Goal: Task Accomplishment & Management: Manage account settings

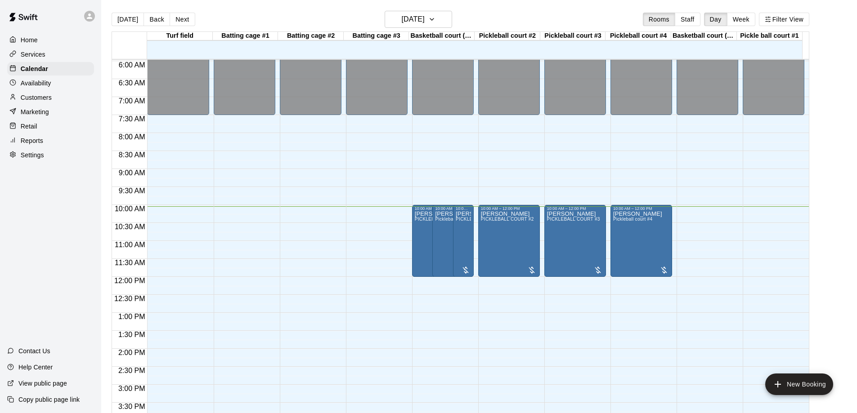
scroll to position [174, 0]
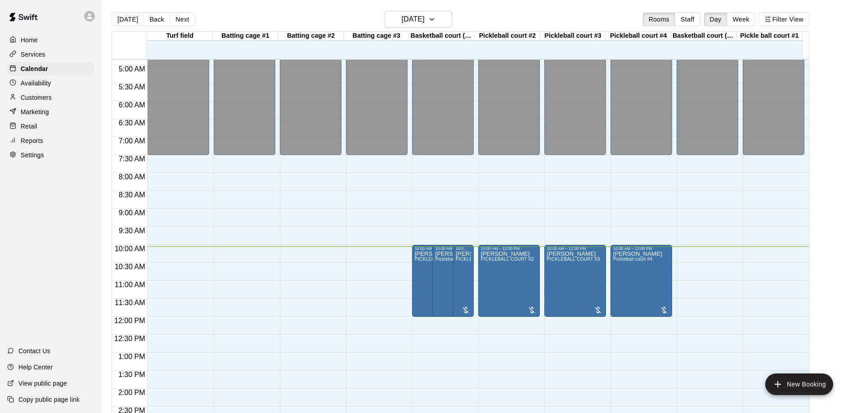
click at [31, 143] on p "Reports" at bounding box center [32, 140] width 22 height 9
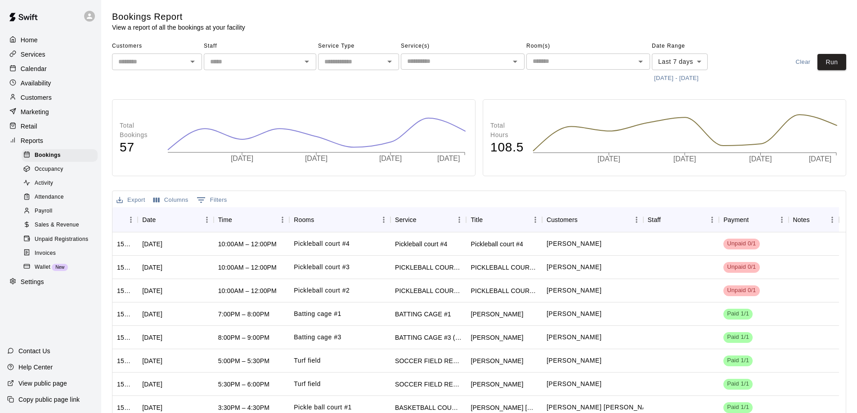
click at [46, 215] on span "Payroll" at bounding box center [44, 211] width 18 height 9
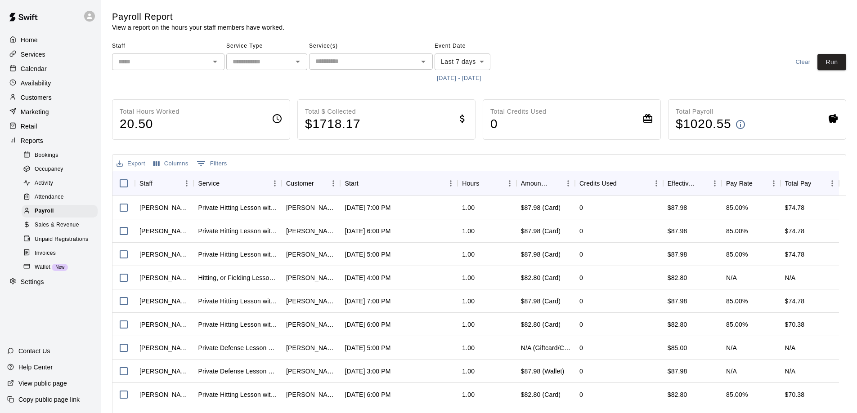
click at [212, 60] on icon "Open" at bounding box center [215, 61] width 11 height 11
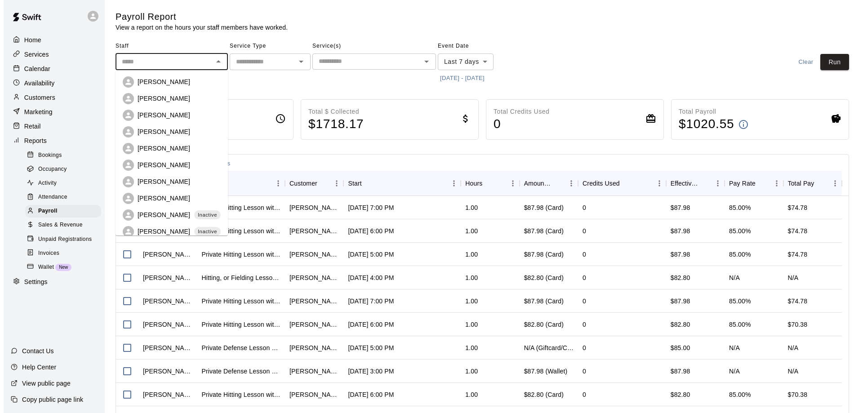
scroll to position [8, 0]
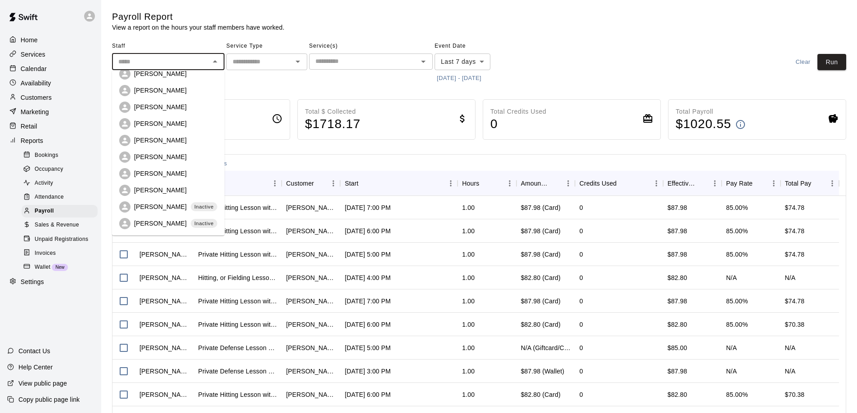
click at [155, 91] on p "[PERSON_NAME]" at bounding box center [160, 90] width 53 height 9
type input "**********"
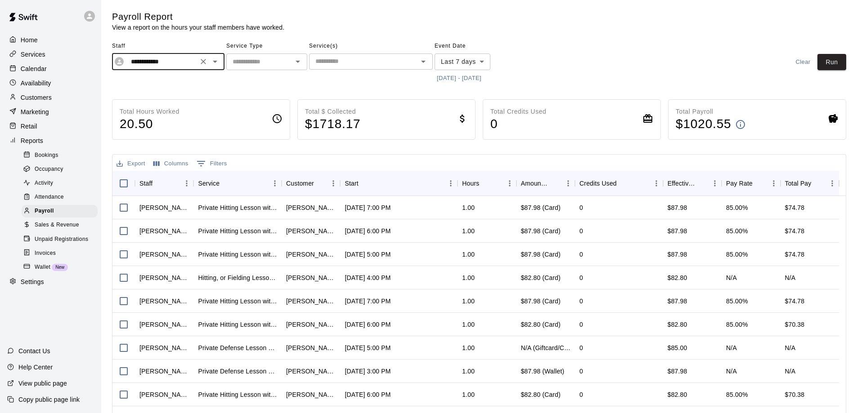
click at [284, 84] on div "Service Type ​" at bounding box center [266, 62] width 81 height 46
click at [298, 63] on icon "Open" at bounding box center [297, 61] width 11 height 11
click at [250, 78] on li "Lessons" at bounding box center [266, 81] width 81 height 15
type input "*******"
click at [352, 58] on input "text" at bounding box center [363, 61] width 103 height 11
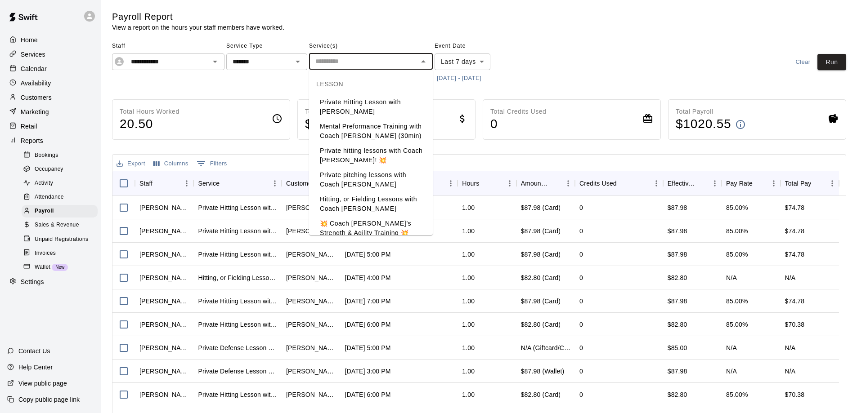
click at [246, 100] on div "Total Hours Worked 20.50" at bounding box center [201, 119] width 178 height 40
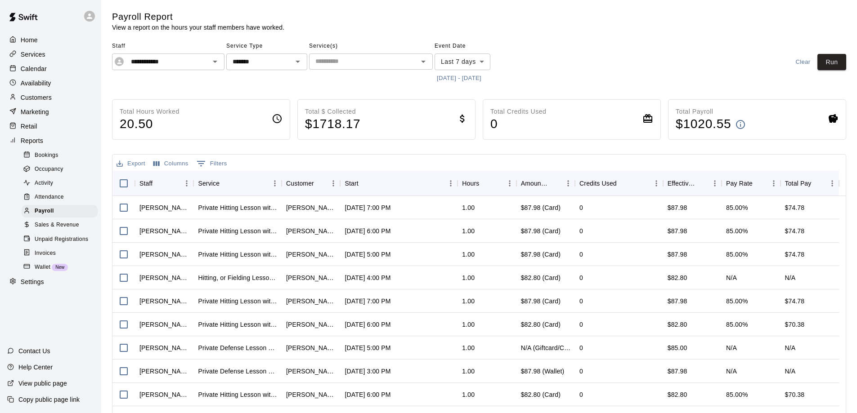
click at [478, 63] on body "**********" at bounding box center [428, 236] width 857 height 473
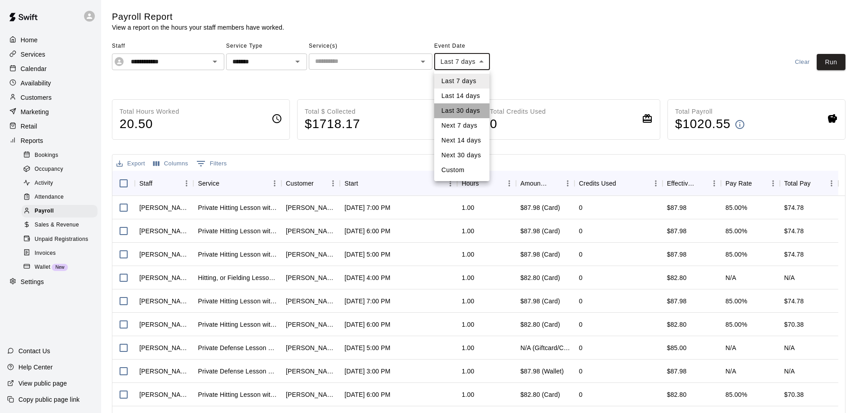
click at [455, 107] on li "Last 30 days" at bounding box center [461, 110] width 55 height 15
type input "*****"
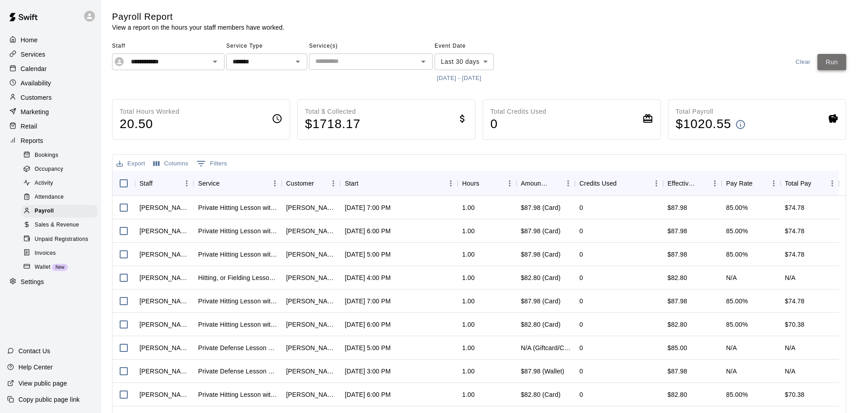
click at [828, 64] on button "Run" at bounding box center [831, 62] width 29 height 17
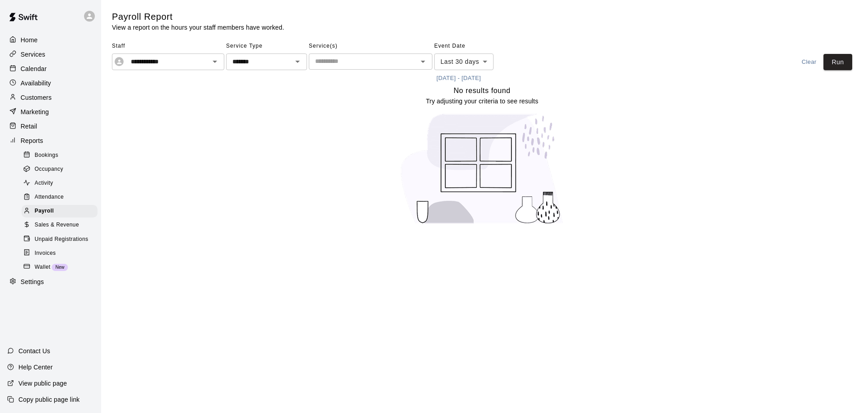
click at [426, 59] on icon "Open" at bounding box center [423, 61] width 11 height 11
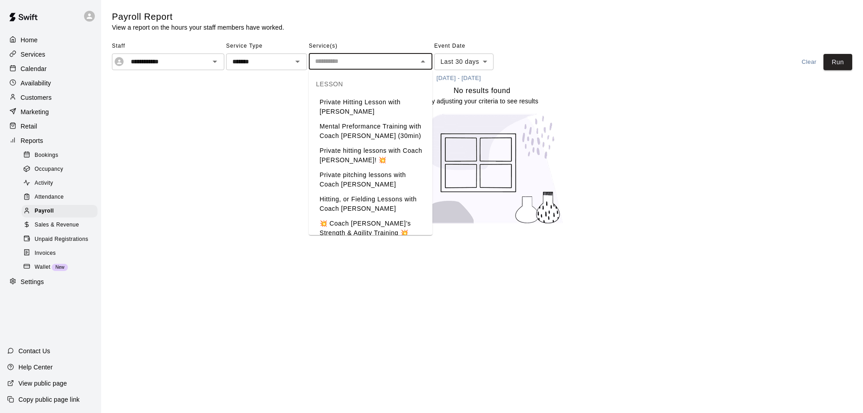
click at [366, 157] on li "Private hitting lessons with Coach [PERSON_NAME]! 💥" at bounding box center [371, 155] width 124 height 24
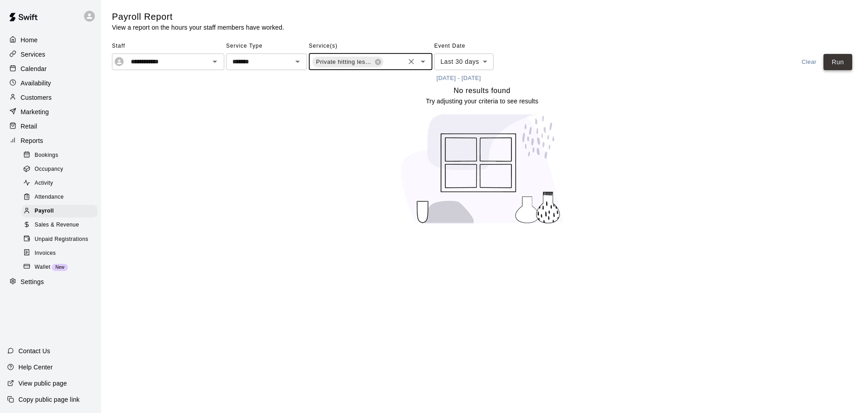
click at [831, 64] on button "Run" at bounding box center [838, 62] width 29 height 17
click at [417, 63] on button "Open" at bounding box center [423, 61] width 13 height 13
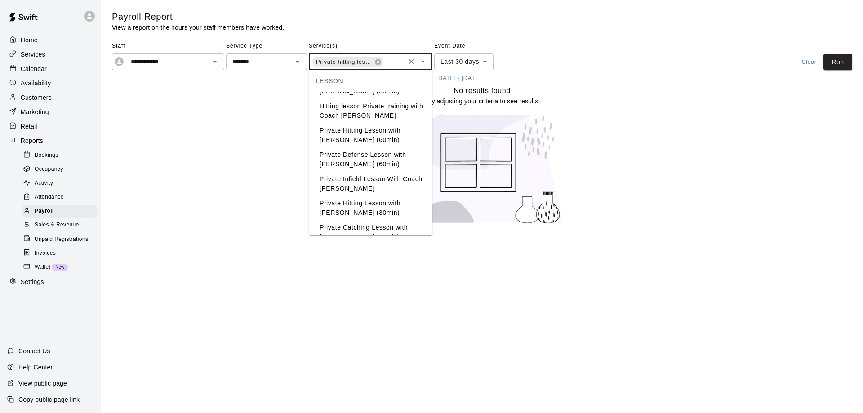
scroll to position [180, 0]
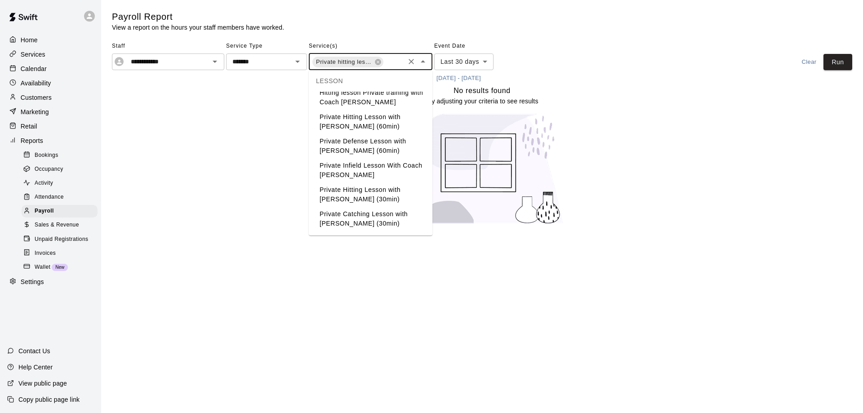
click at [355, 171] on li "Private Infield Lesson With Coach [PERSON_NAME]" at bounding box center [371, 170] width 124 height 24
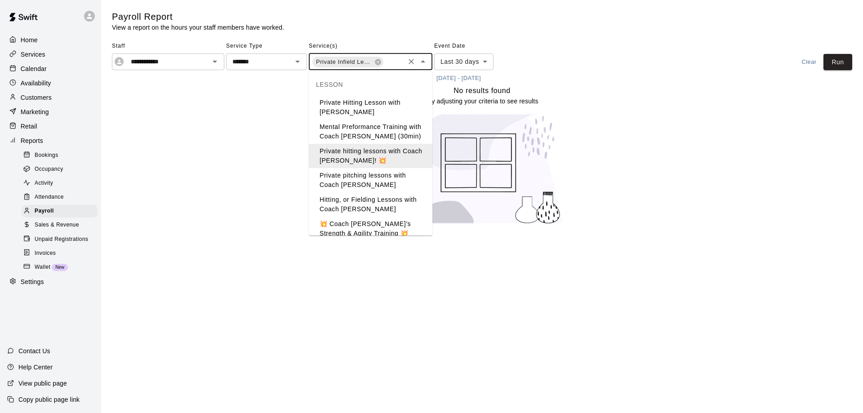
click at [399, 58] on input "text" at bounding box center [393, 62] width 19 height 11
click at [362, 156] on li "Private hitting lessons with Coach [PERSON_NAME]! 💥" at bounding box center [371, 156] width 124 height 24
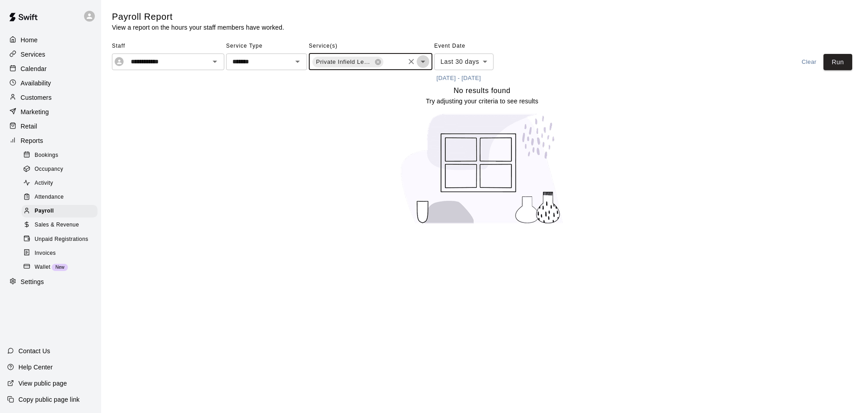
click at [424, 66] on icon "Open" at bounding box center [423, 61] width 11 height 11
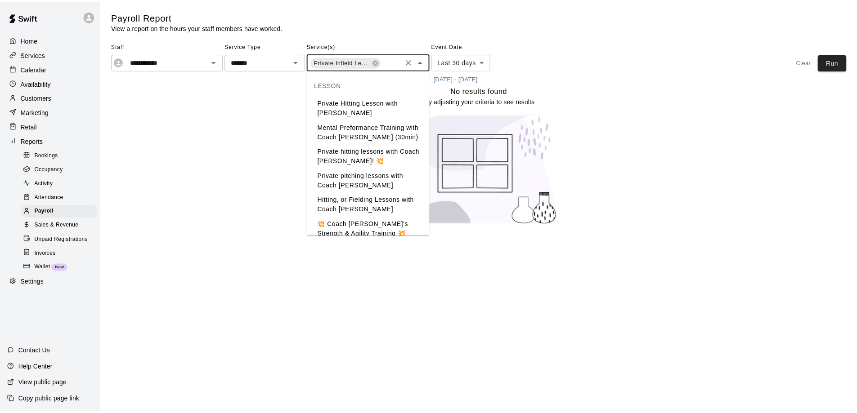
scroll to position [127, 0]
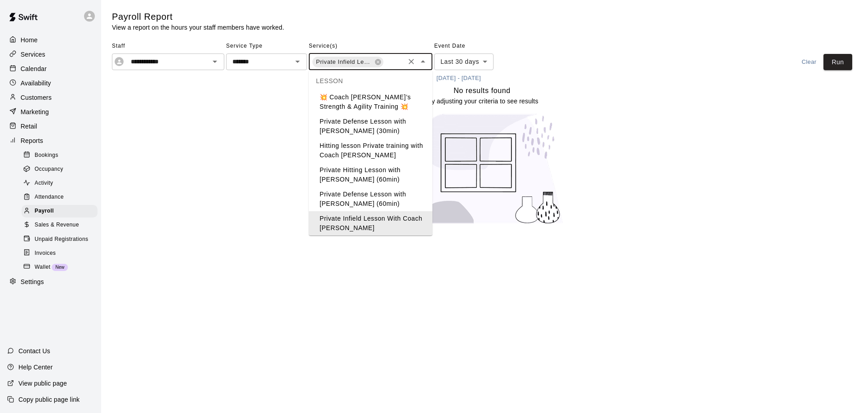
click at [643, 50] on div "**********" at bounding box center [482, 62] width 741 height 46
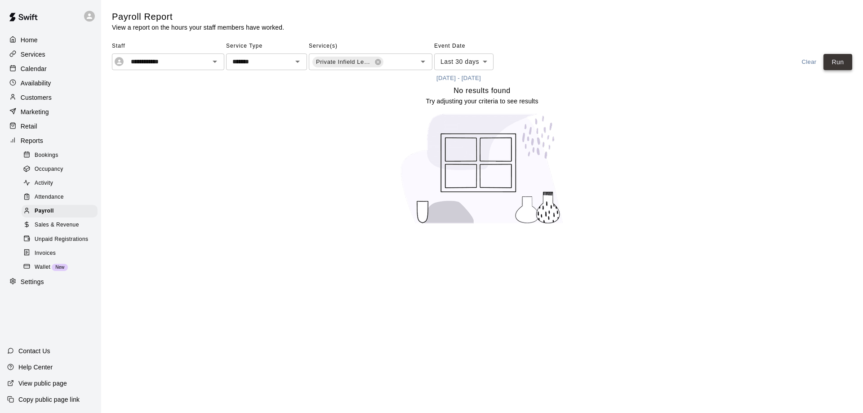
click at [841, 66] on button "Run" at bounding box center [838, 62] width 29 height 17
click at [42, 65] on div "Calendar" at bounding box center [50, 68] width 87 height 13
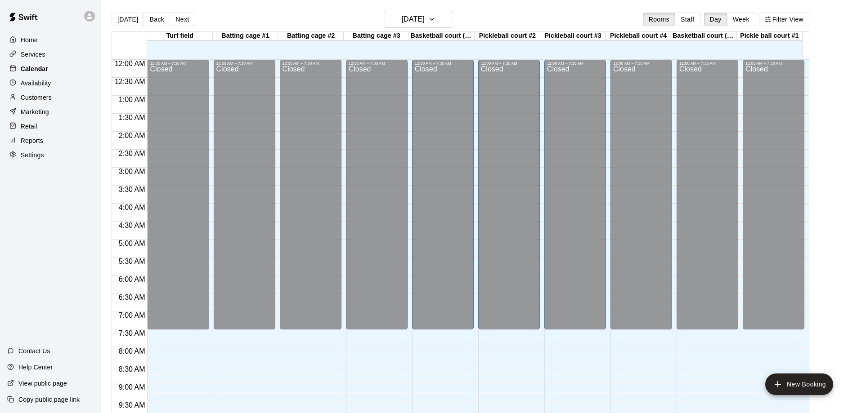
scroll to position [362, 0]
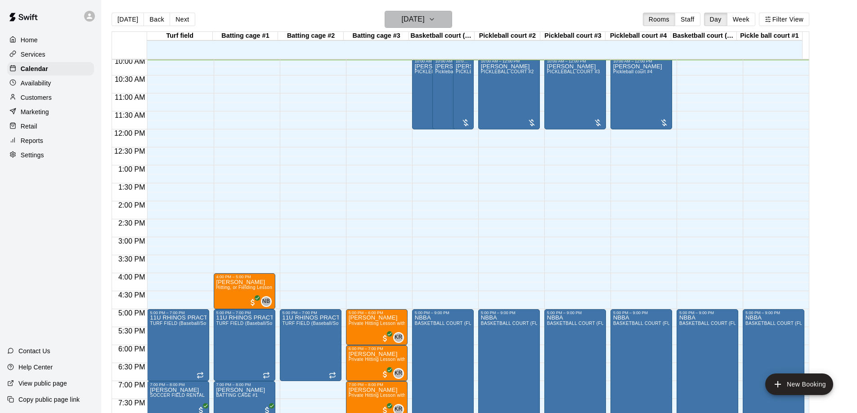
click at [435, 17] on icon "button" at bounding box center [431, 19] width 7 height 11
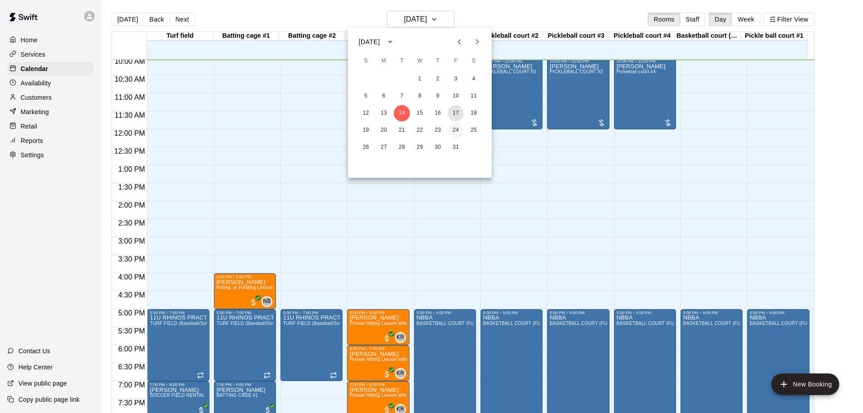
drag, startPoint x: 456, startPoint y: 113, endPoint x: 449, endPoint y: 125, distance: 13.5
click at [456, 114] on button "17" at bounding box center [456, 113] width 16 height 16
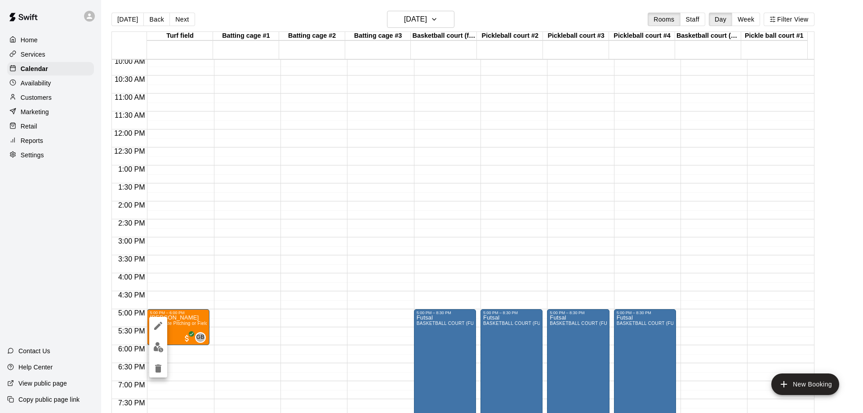
click at [215, 263] on div at bounding box center [431, 206] width 863 height 413
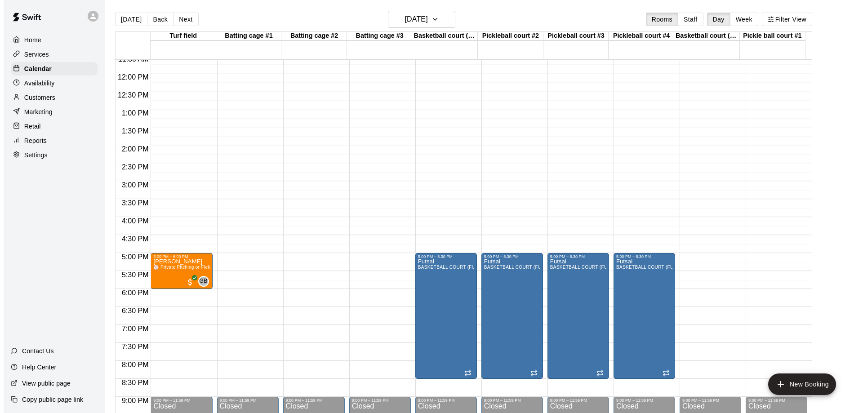
scroll to position [452, 0]
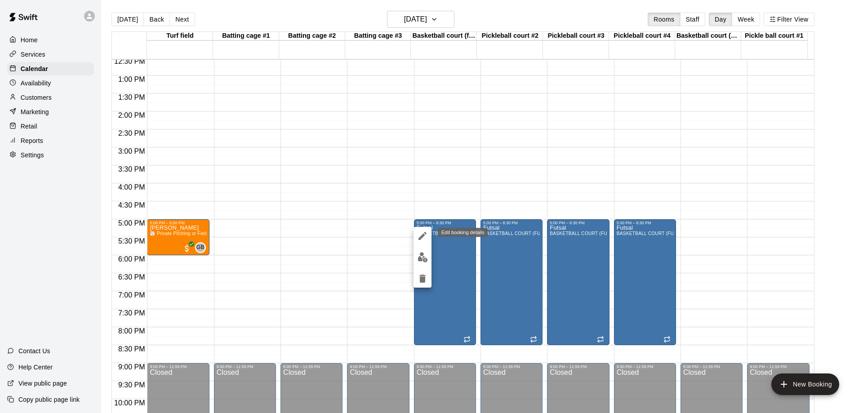
click at [422, 234] on icon "edit" at bounding box center [422, 236] width 11 height 11
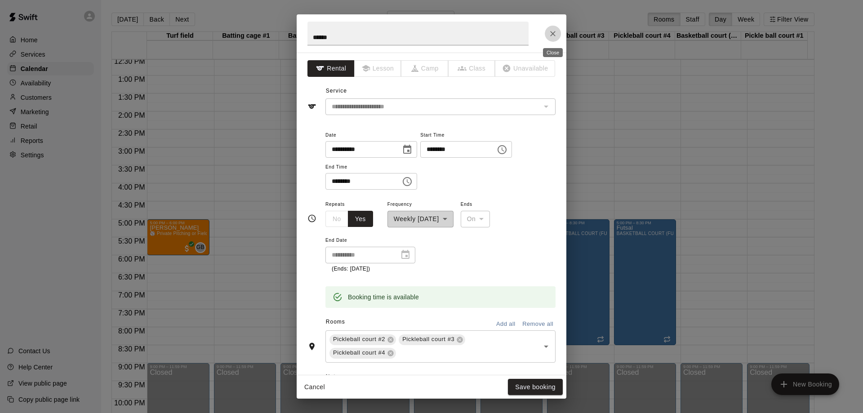
click at [553, 33] on icon "Close" at bounding box center [553, 33] width 9 height 9
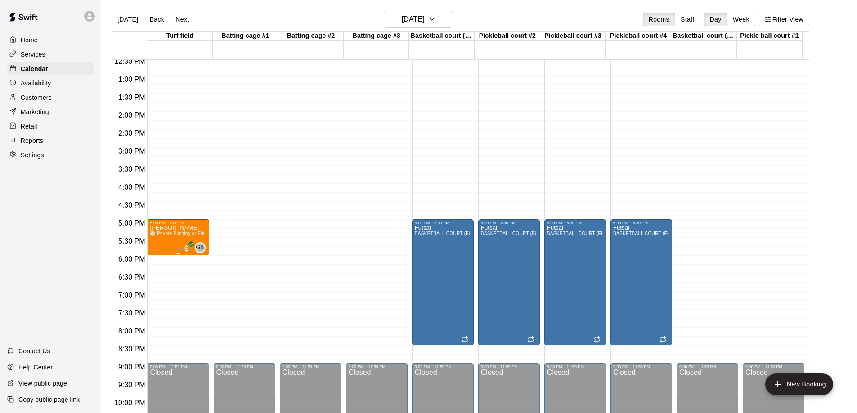
click at [168, 236] on span "⚾️ Private Pitching or Fielding Lessons with Coach [PERSON_NAME]" at bounding box center [224, 233] width 149 height 5
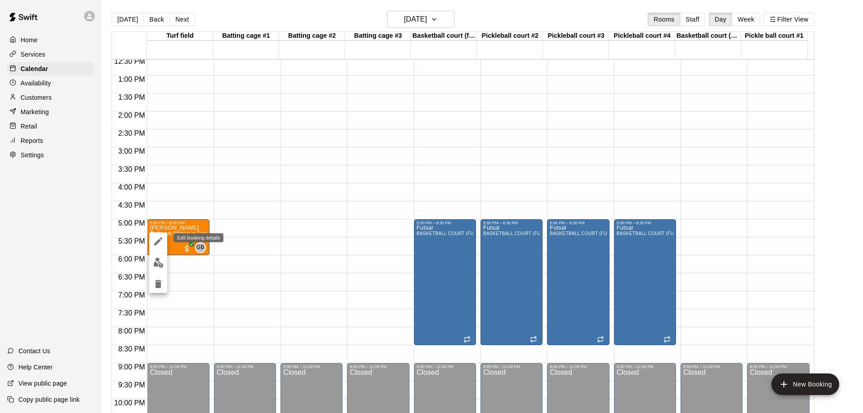
click at [161, 239] on icon "edit" at bounding box center [158, 241] width 8 height 8
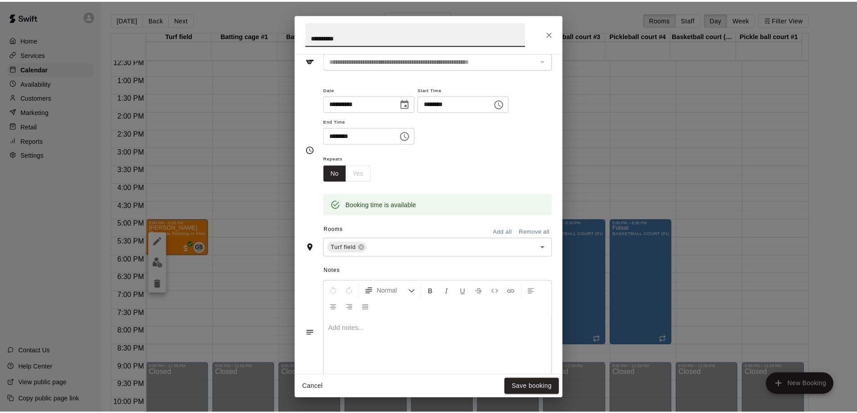
scroll to position [90, 0]
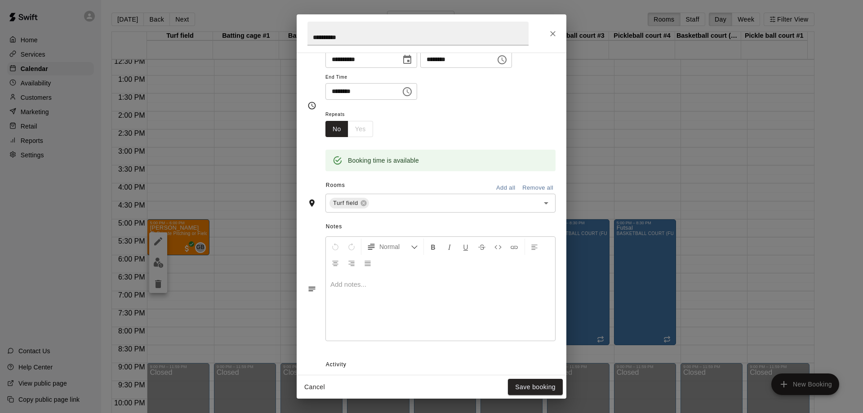
click at [382, 276] on div at bounding box center [440, 306] width 229 height 67
click at [535, 377] on div "Cancel Save booking" at bounding box center [432, 387] width 270 height 24
click at [530, 385] on button "Save booking" at bounding box center [535, 387] width 55 height 17
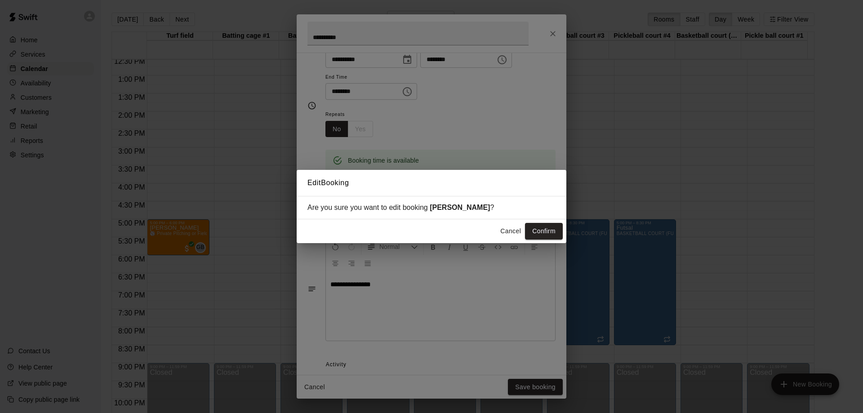
click at [543, 233] on button "Confirm" at bounding box center [544, 231] width 38 height 17
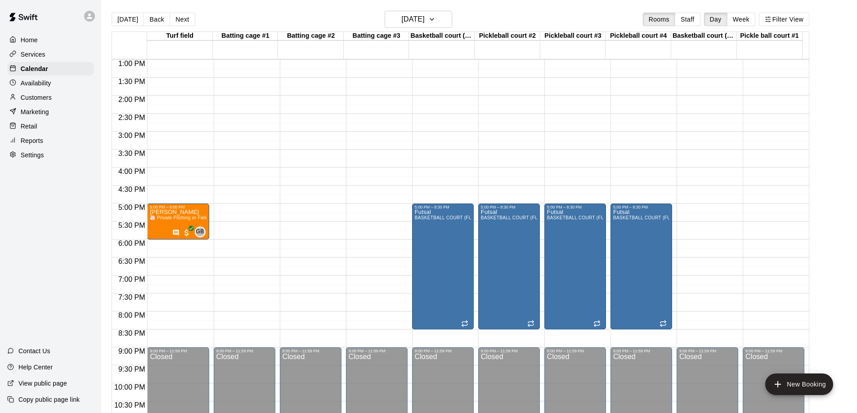
scroll to position [500, 0]
